Goal: Task Accomplishment & Management: Manage account settings

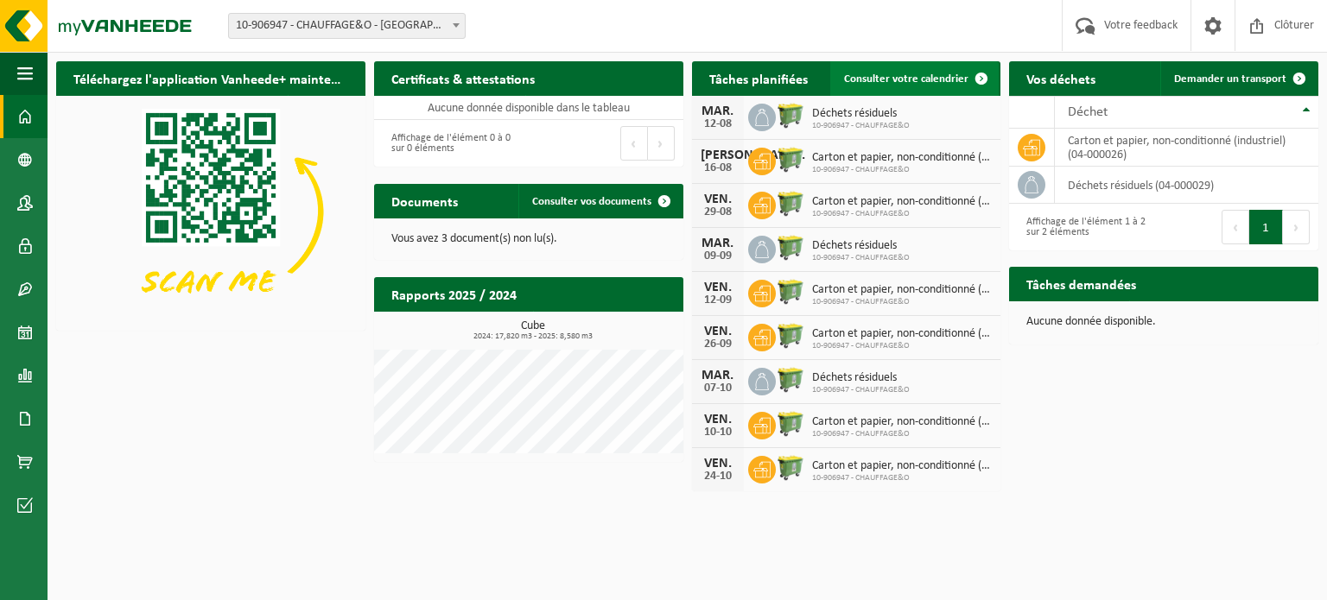
click at [939, 78] on span "Consulter votre calendrier" at bounding box center [906, 78] width 124 height 11
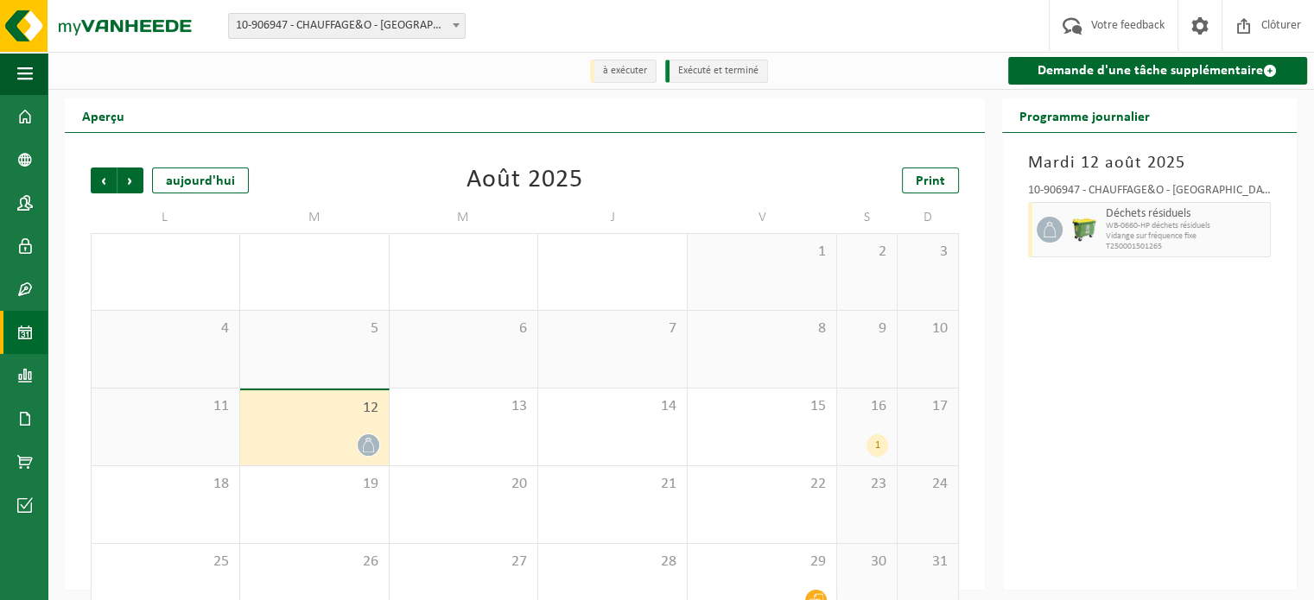
scroll to position [40, 0]
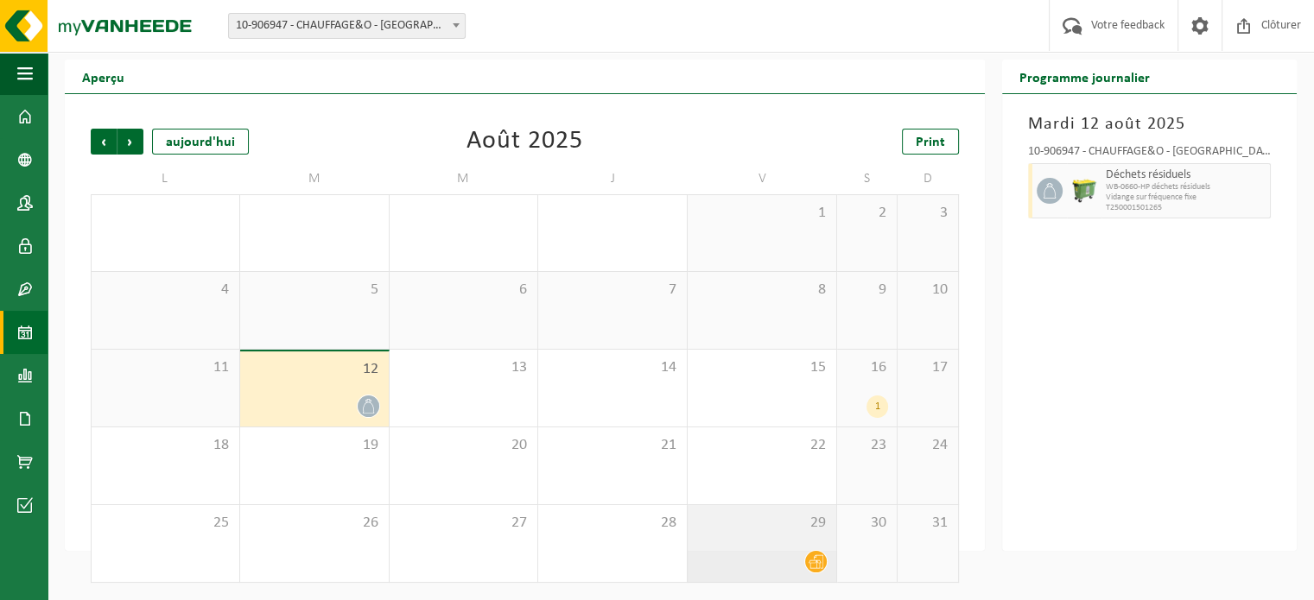
click at [784, 524] on span "29" at bounding box center [761, 523] width 131 height 19
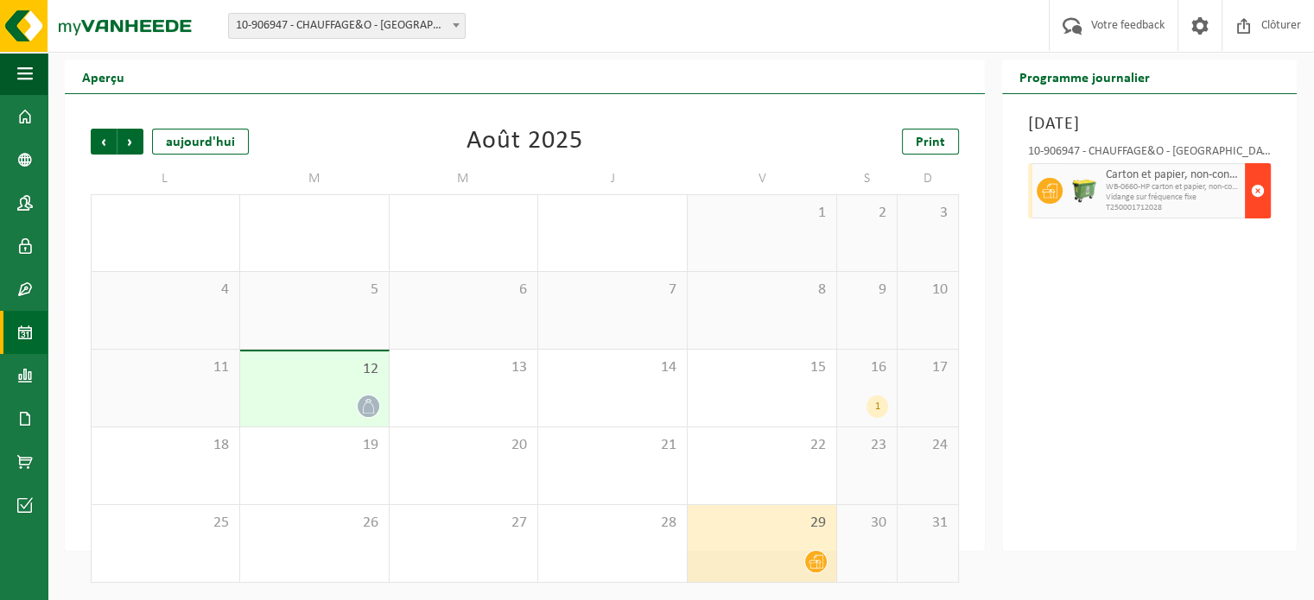
click at [1254, 190] on span "button" at bounding box center [1258, 191] width 14 height 35
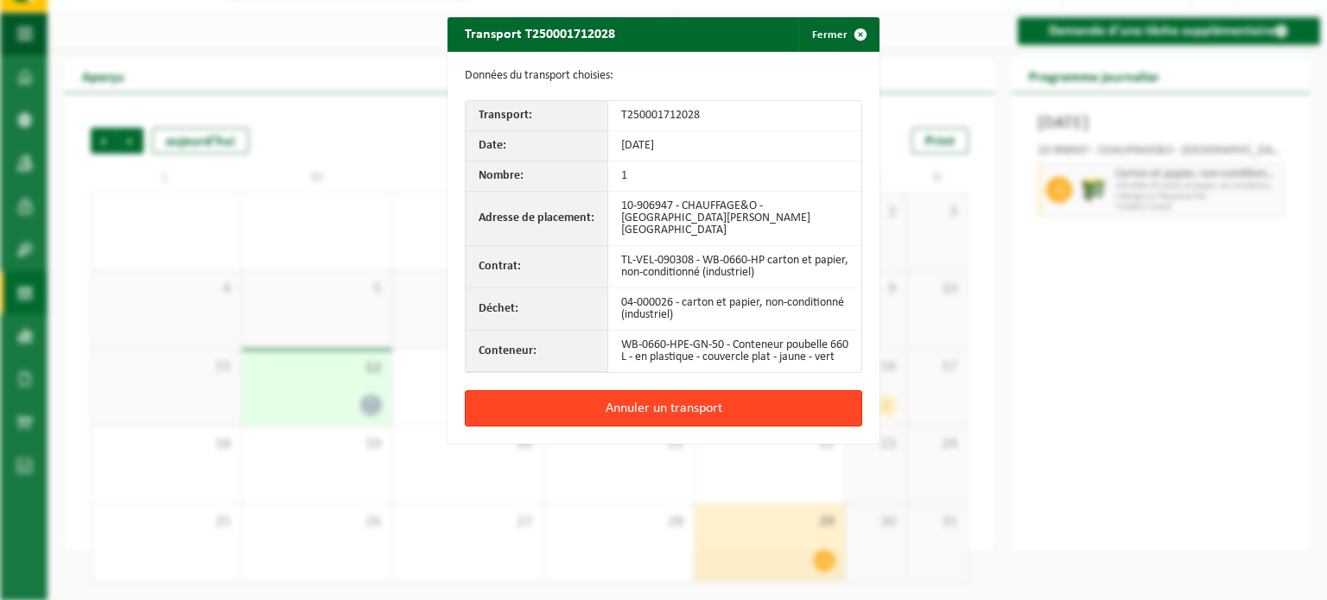
click at [689, 408] on button "Annuler un transport" at bounding box center [663, 409] width 397 height 36
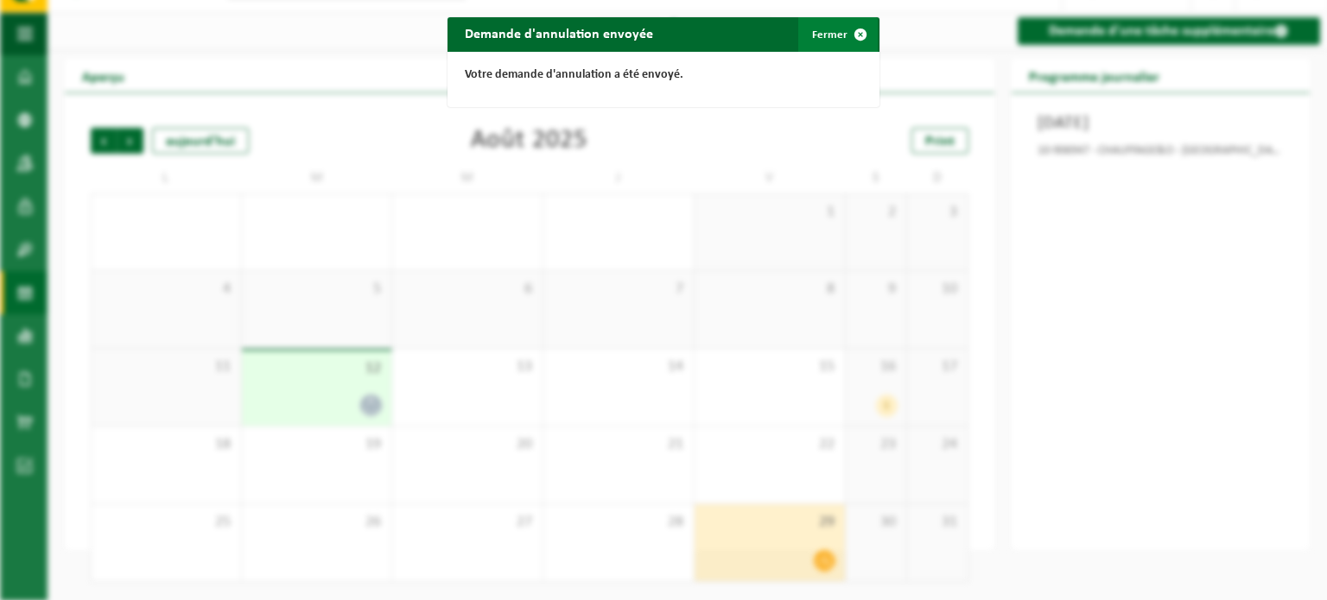
click at [822, 33] on button "Fermer" at bounding box center [837, 34] width 79 height 35
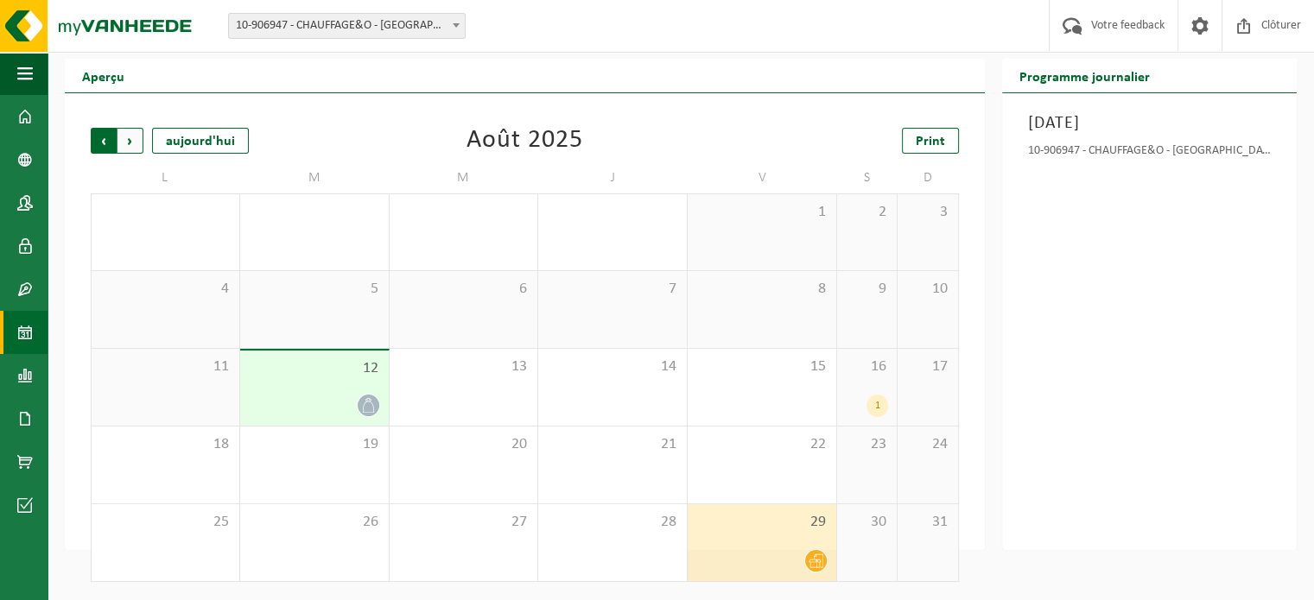
click at [132, 145] on span "Suivant" at bounding box center [130, 141] width 26 height 26
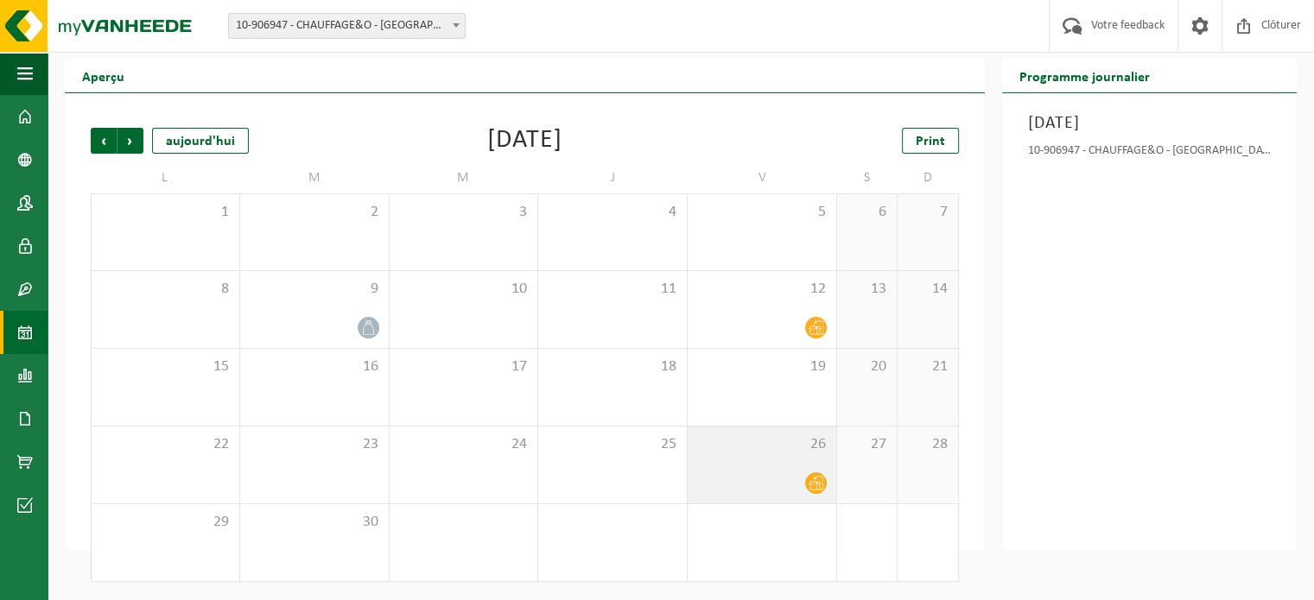
click at [772, 447] on span "26" at bounding box center [761, 444] width 131 height 19
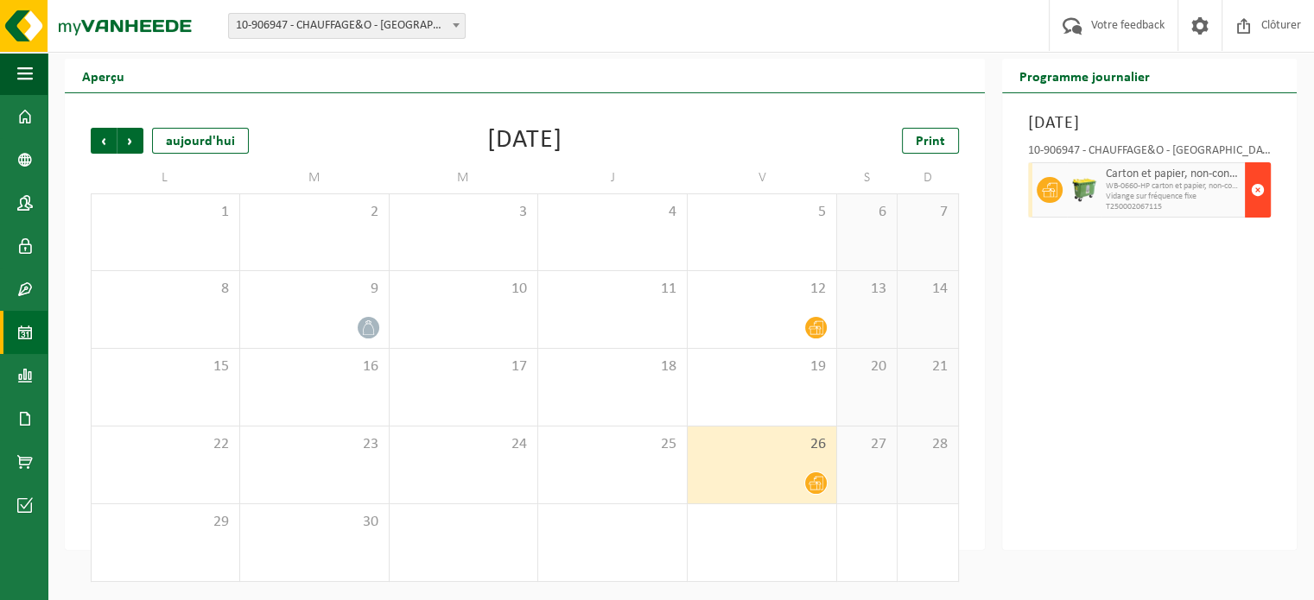
click at [1259, 187] on span "button" at bounding box center [1258, 190] width 14 height 35
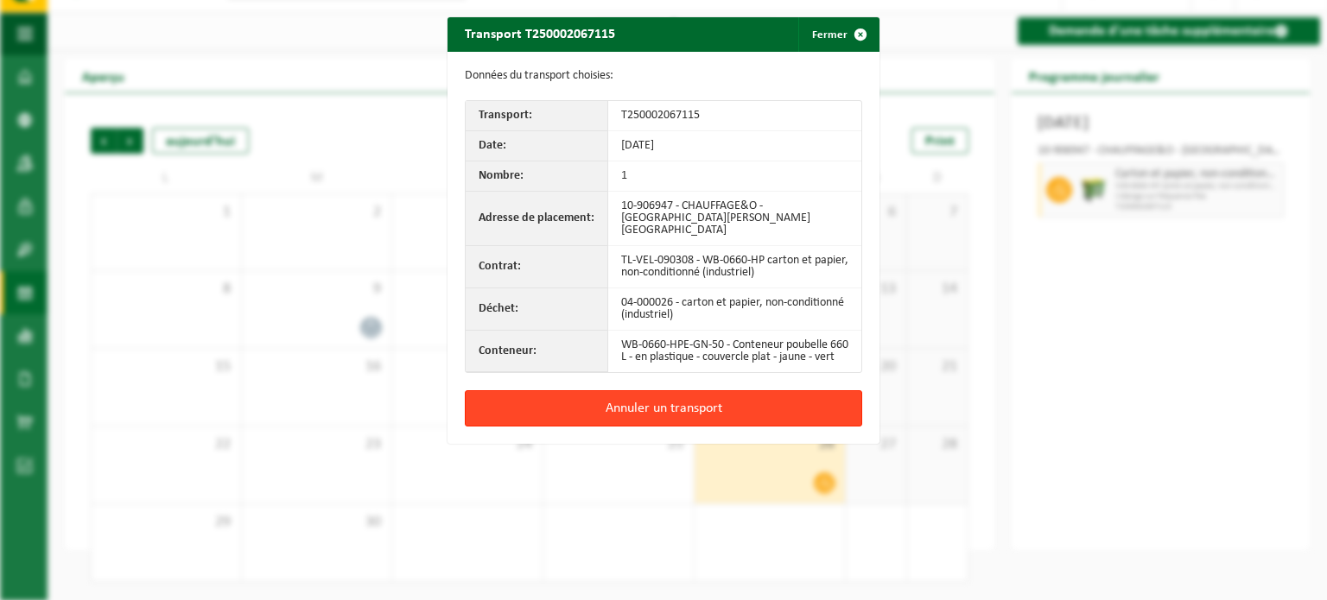
click at [737, 403] on button "Annuler un transport" at bounding box center [663, 409] width 397 height 36
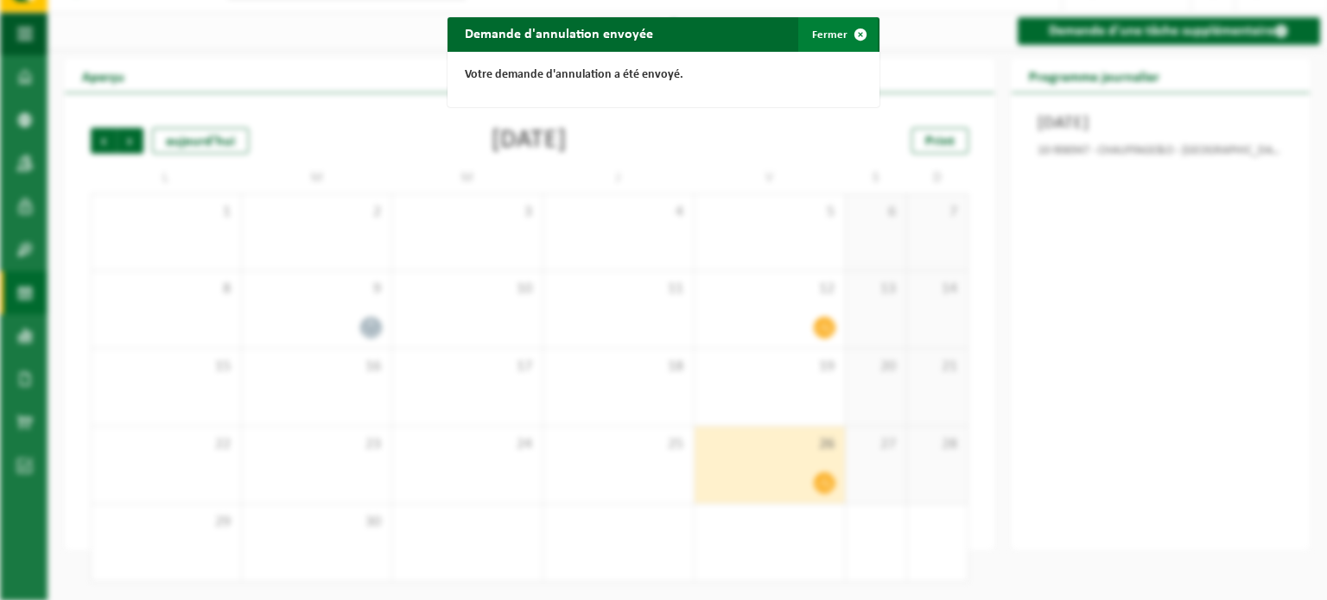
click at [831, 36] on button "Fermer" at bounding box center [837, 34] width 79 height 35
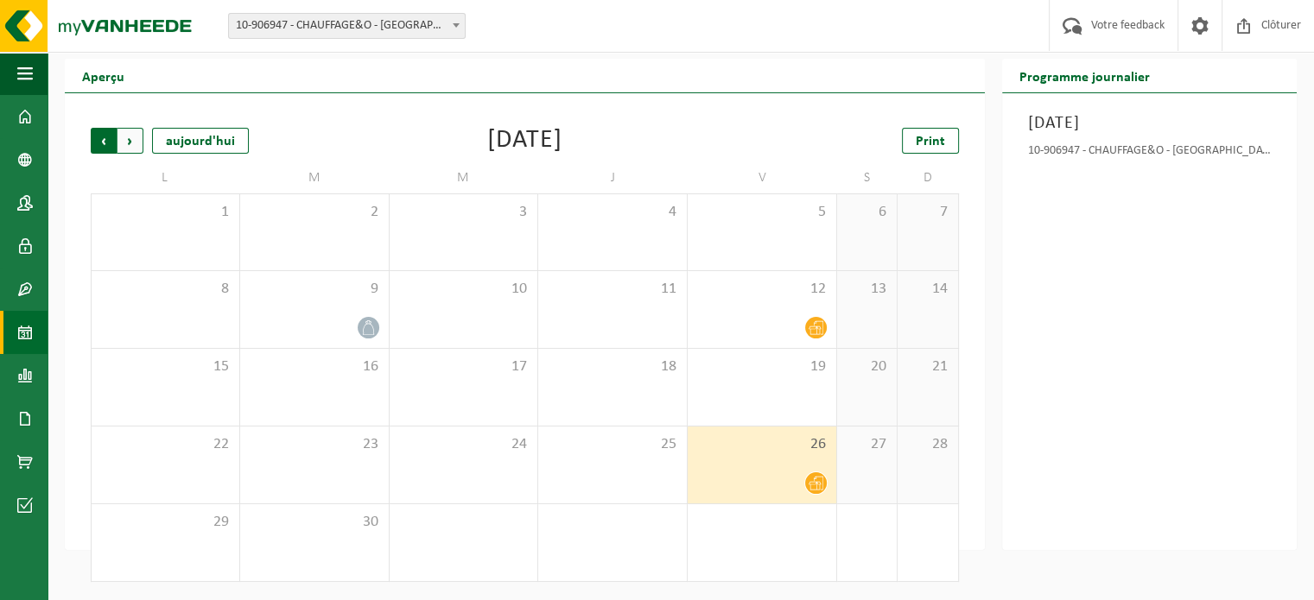
click at [135, 148] on span "Suivant" at bounding box center [130, 141] width 26 height 26
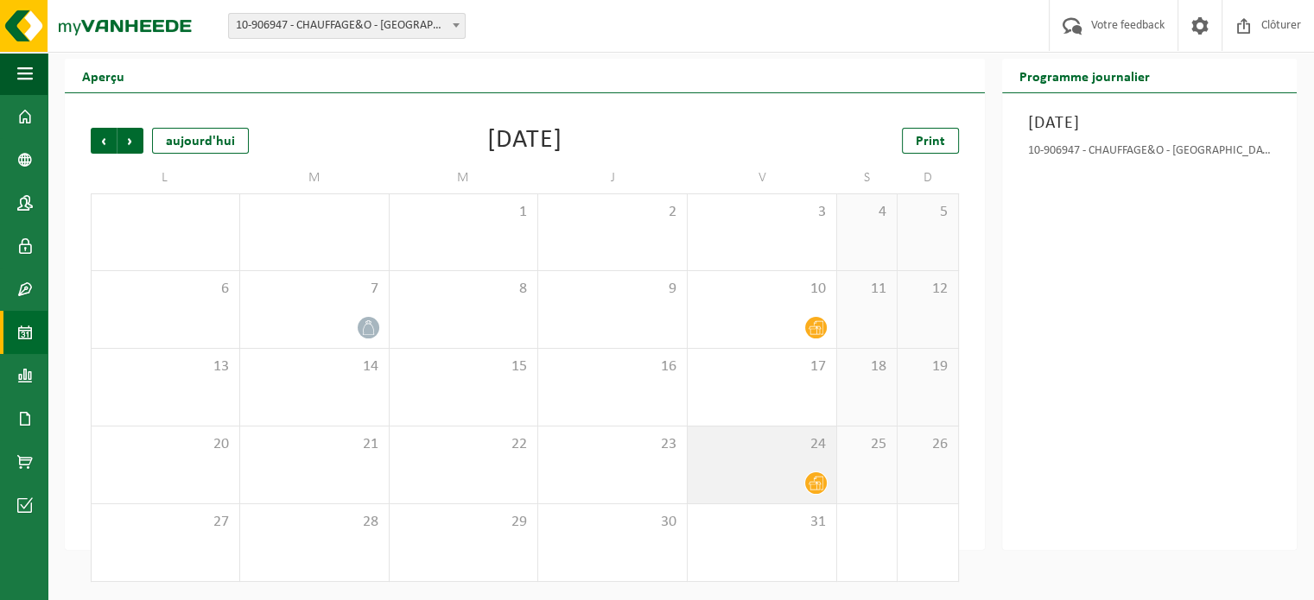
click at [765, 501] on div "24" at bounding box center [762, 465] width 149 height 77
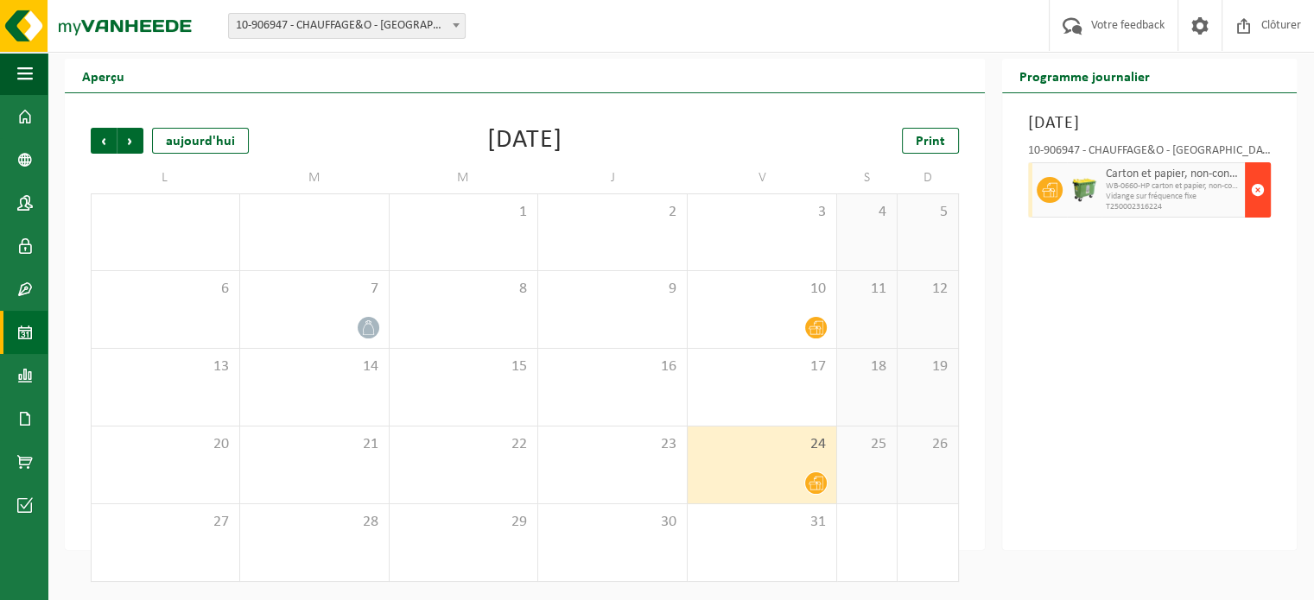
click at [1254, 193] on span "button" at bounding box center [1258, 190] width 14 height 35
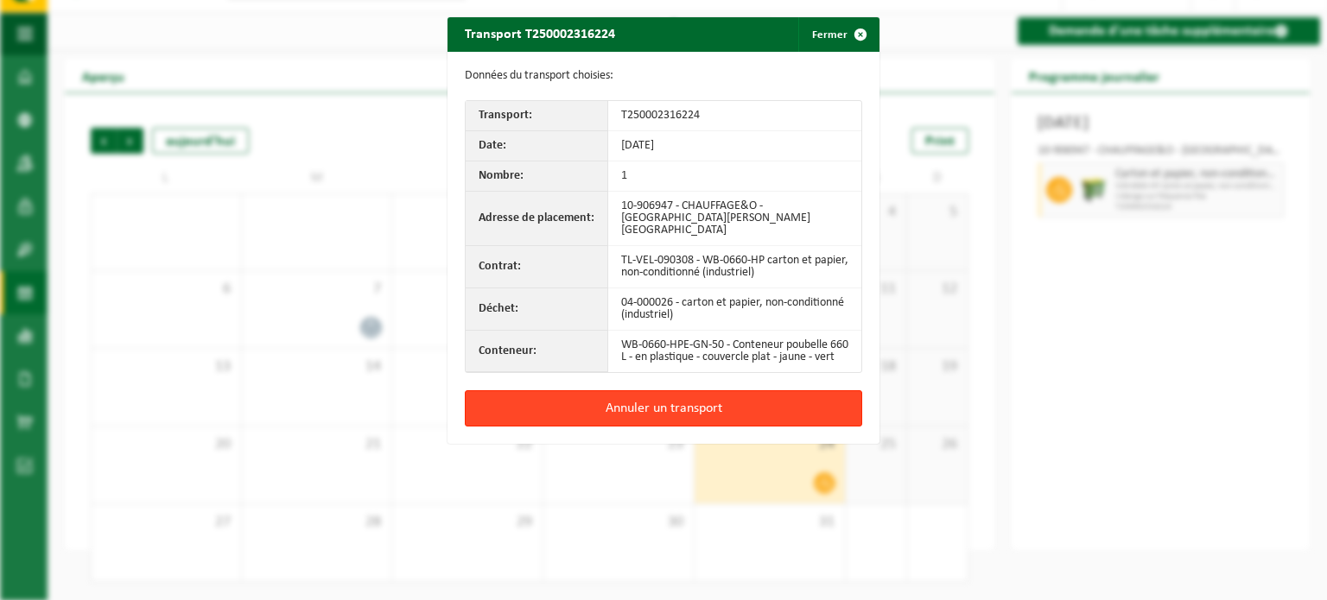
click at [715, 406] on button "Annuler un transport" at bounding box center [663, 409] width 397 height 36
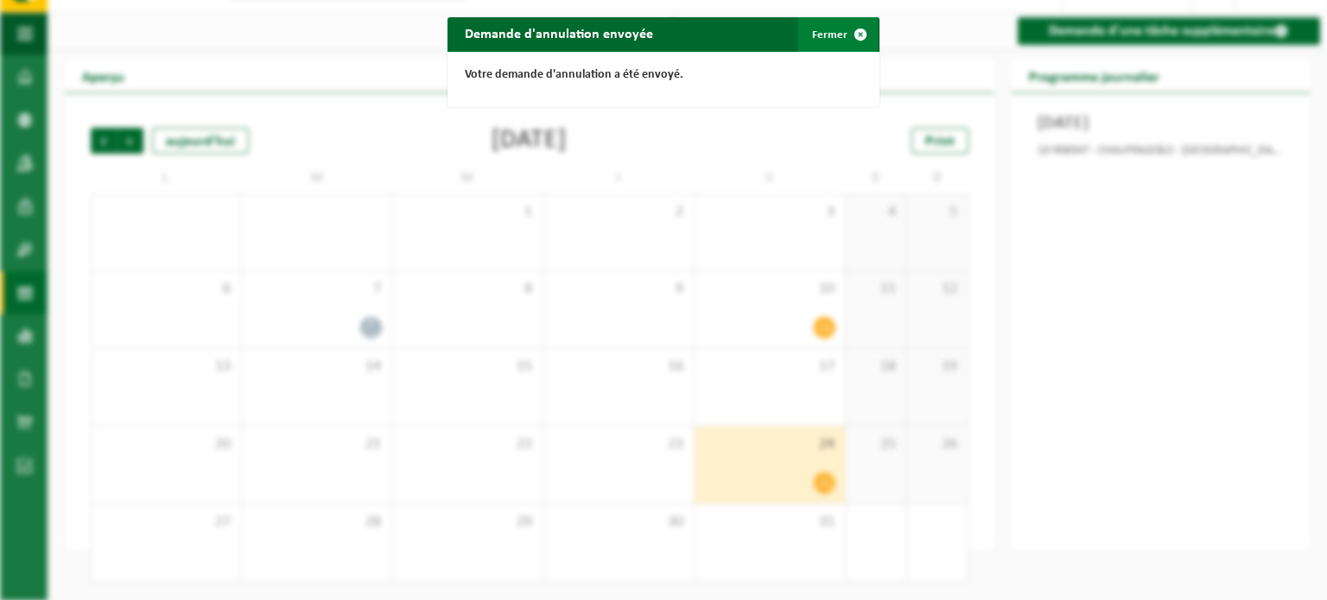
click at [816, 37] on button "Fermer" at bounding box center [837, 34] width 79 height 35
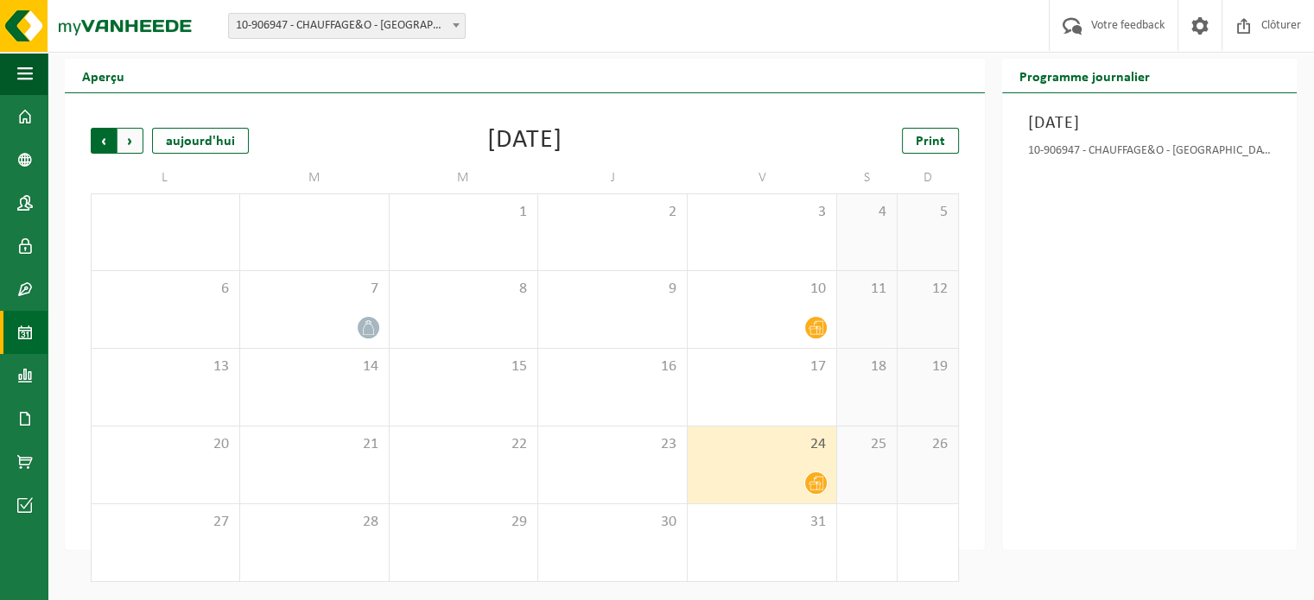
click at [134, 140] on span "Suivant" at bounding box center [130, 141] width 26 height 26
